Goal: Information Seeking & Learning: Learn about a topic

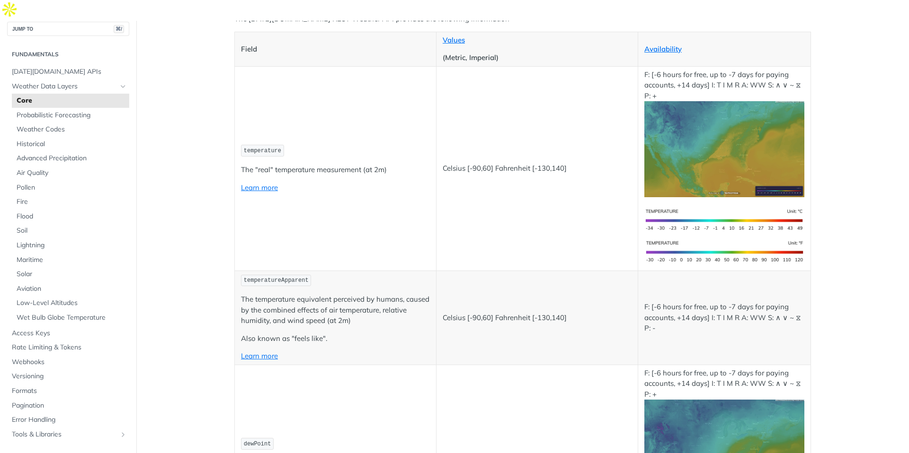
scroll to position [7, 0]
click at [35, 271] on span "Solar" at bounding box center [72, 275] width 110 height 9
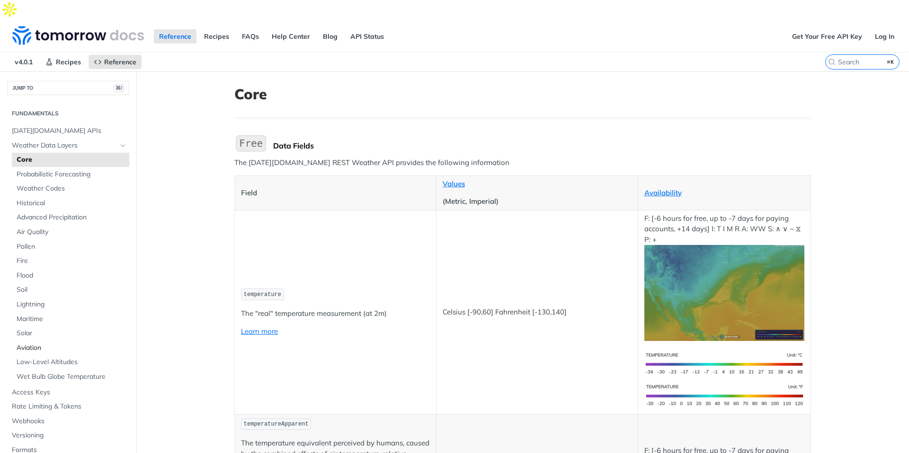
click at [31, 344] on span "Aviation" at bounding box center [72, 348] width 110 height 9
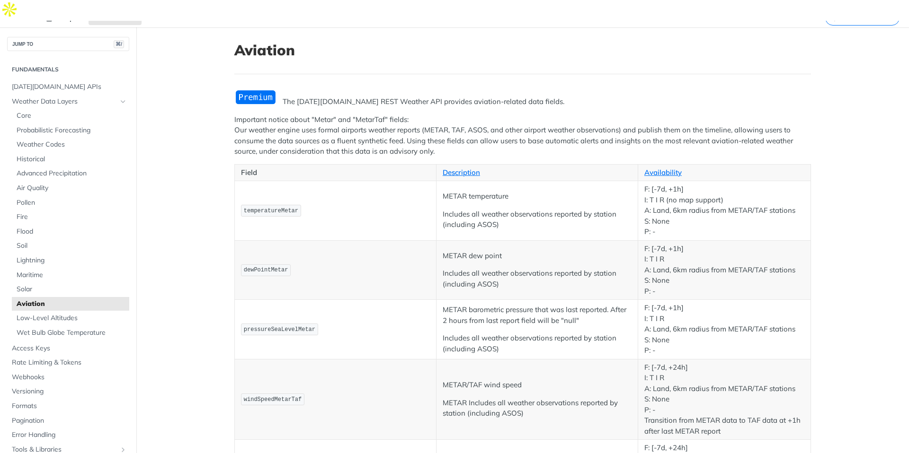
scroll to position [4, 0]
